Goal: Task Accomplishment & Management: Manage account settings

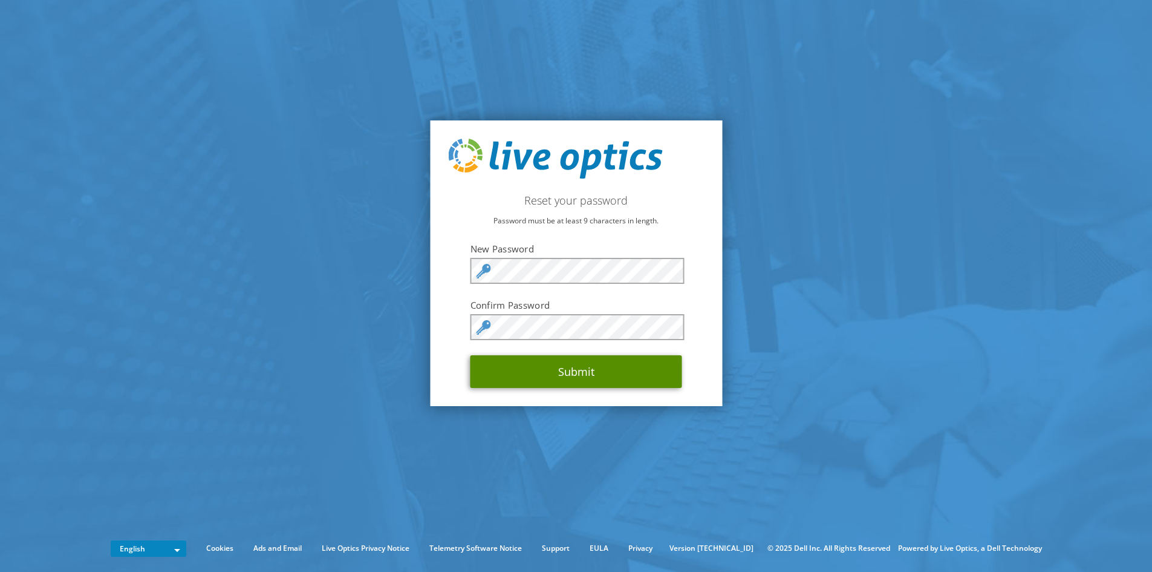
click at [572, 375] on button "Submit" at bounding box center [577, 371] width 212 height 33
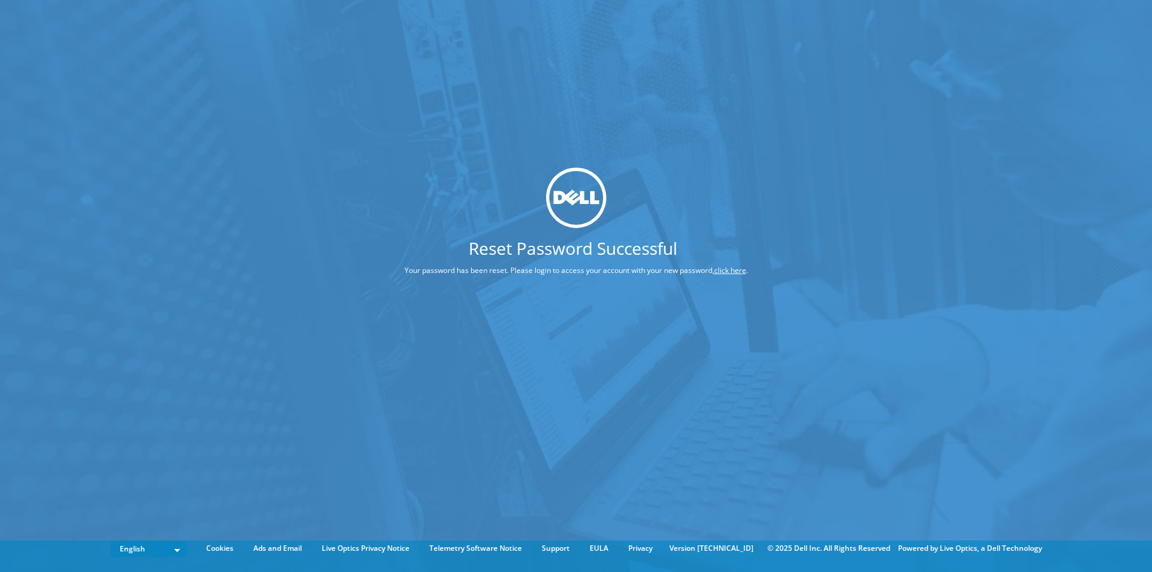
click at [722, 270] on link "click here" at bounding box center [730, 270] width 32 height 10
